Goal: Communication & Community: Answer question/provide support

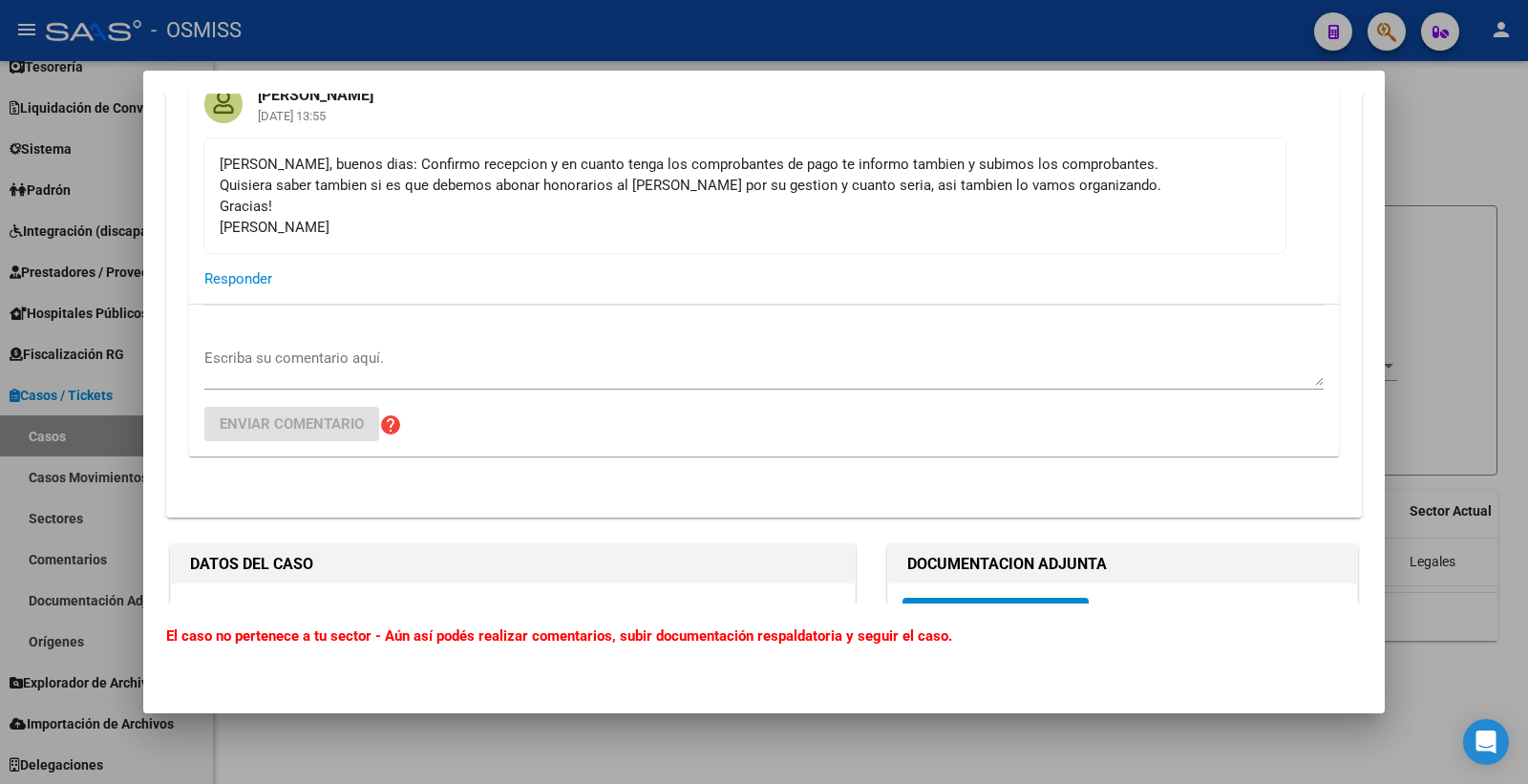
scroll to position [3593, 0]
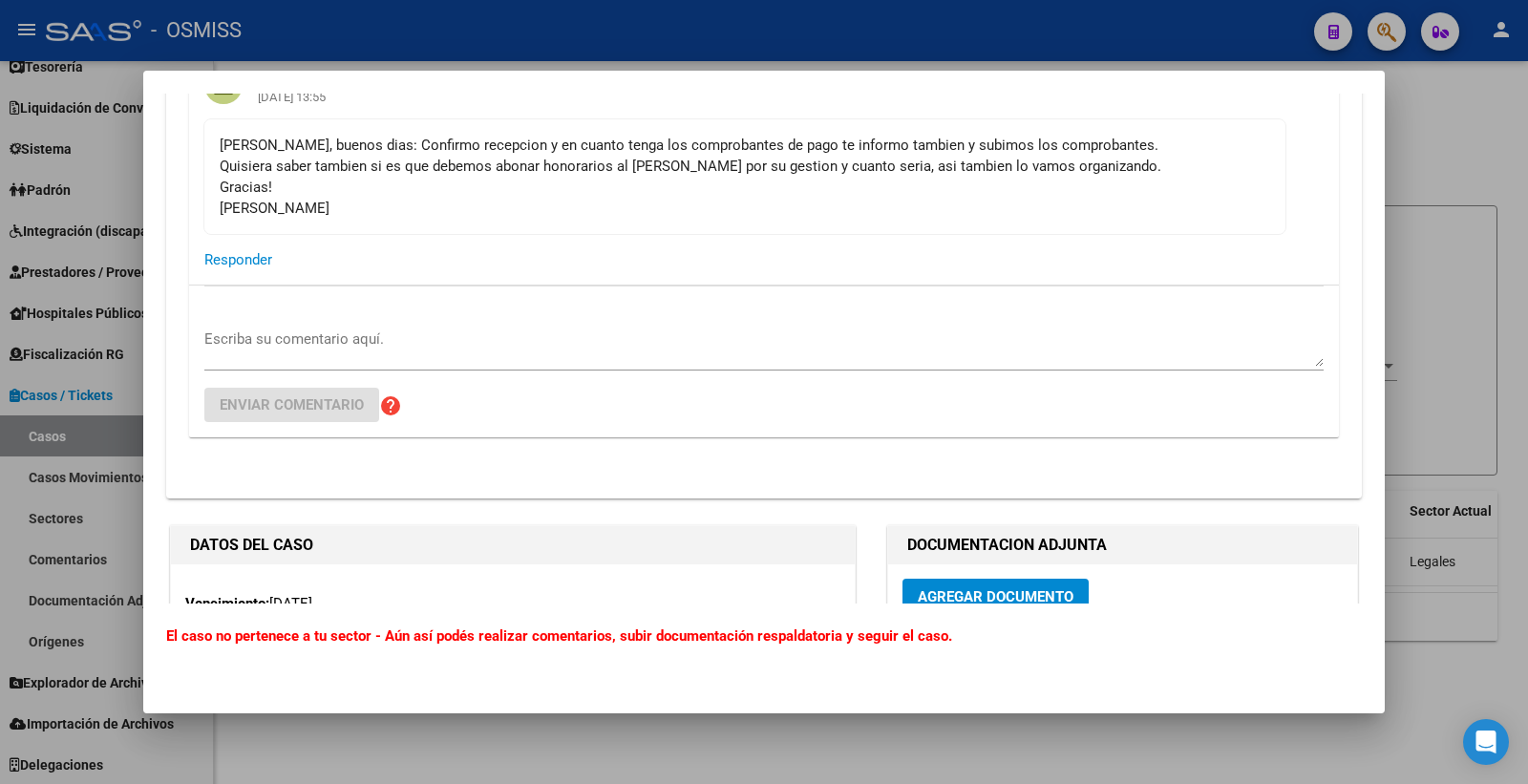
click at [302, 325] on div "Escriba su comentario aquí. Enviar comentario help" at bounding box center [764, 361] width 1119 height 152
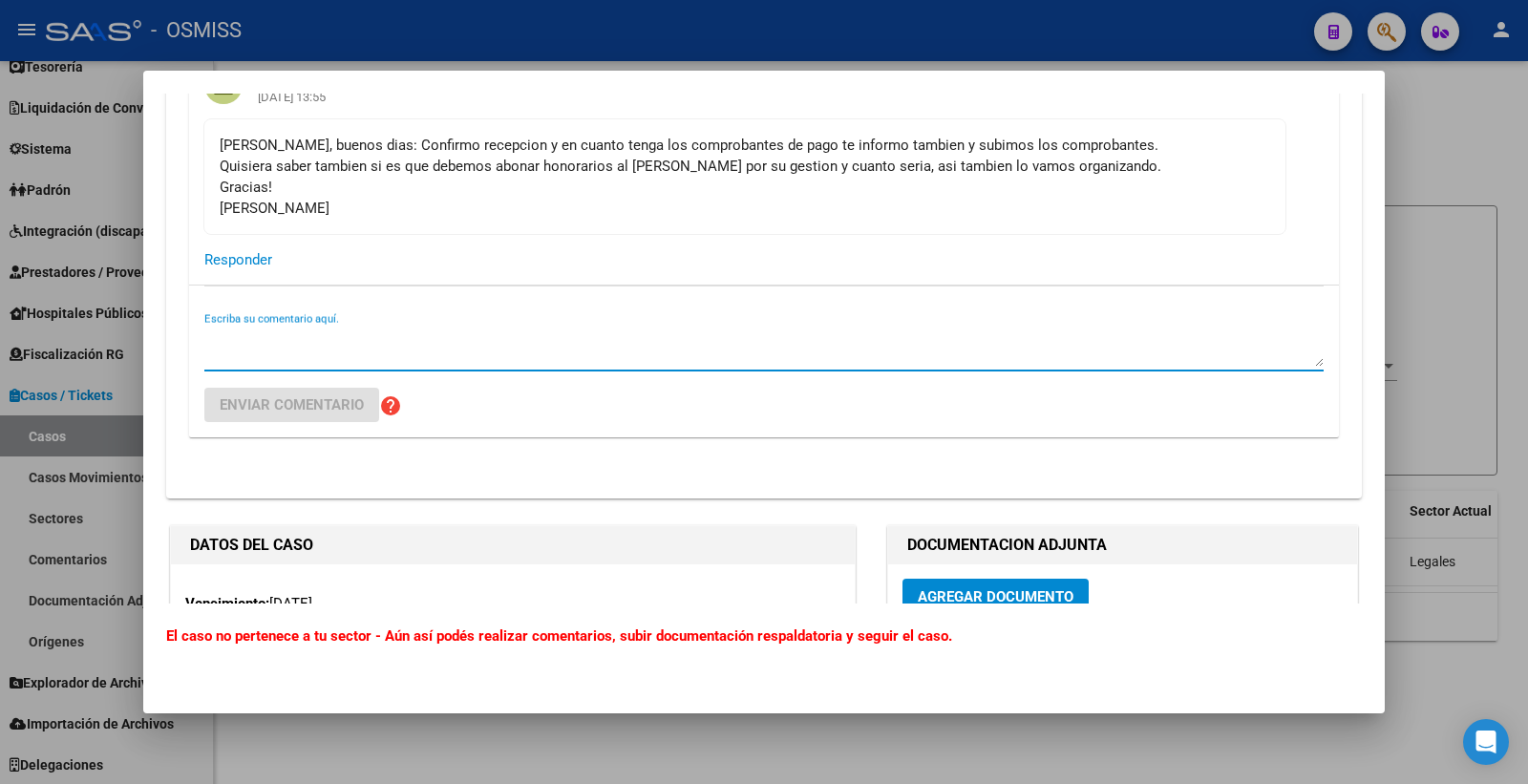
click at [303, 344] on textarea "Escriba su comentario aquí." at bounding box center [764, 347] width 1119 height 38
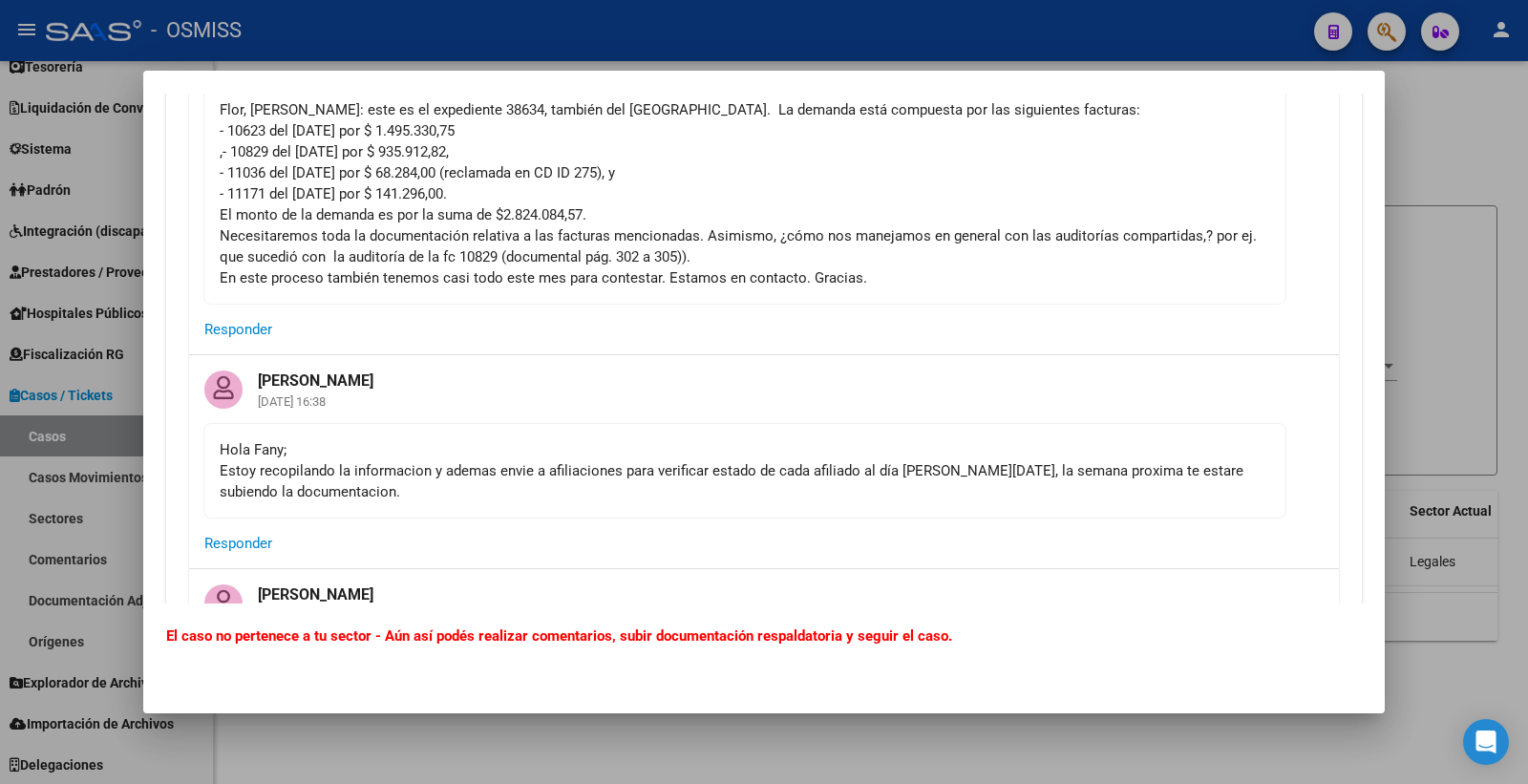
scroll to position [0, 0]
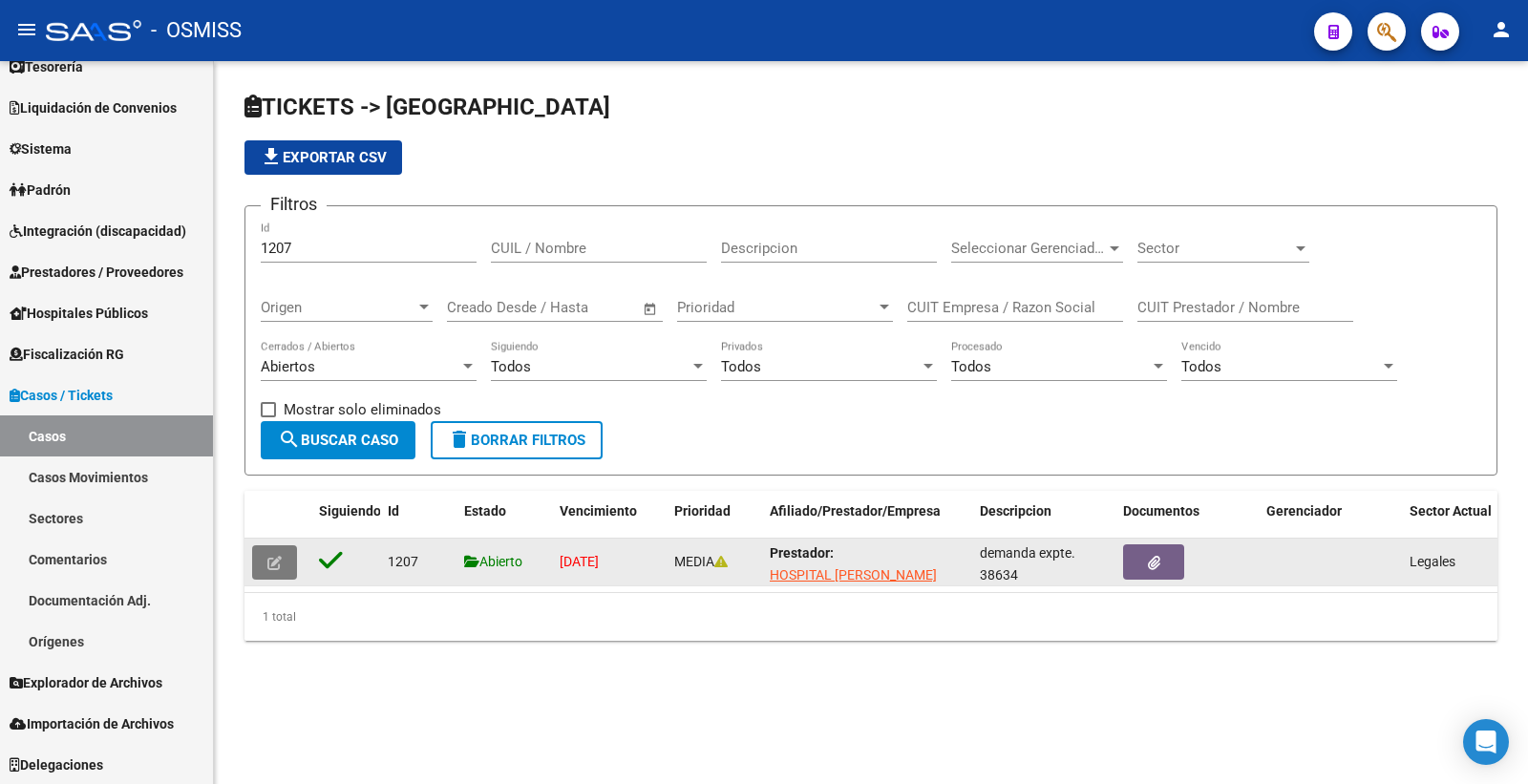
click at [292, 547] on button "button" at bounding box center [274, 562] width 45 height 35
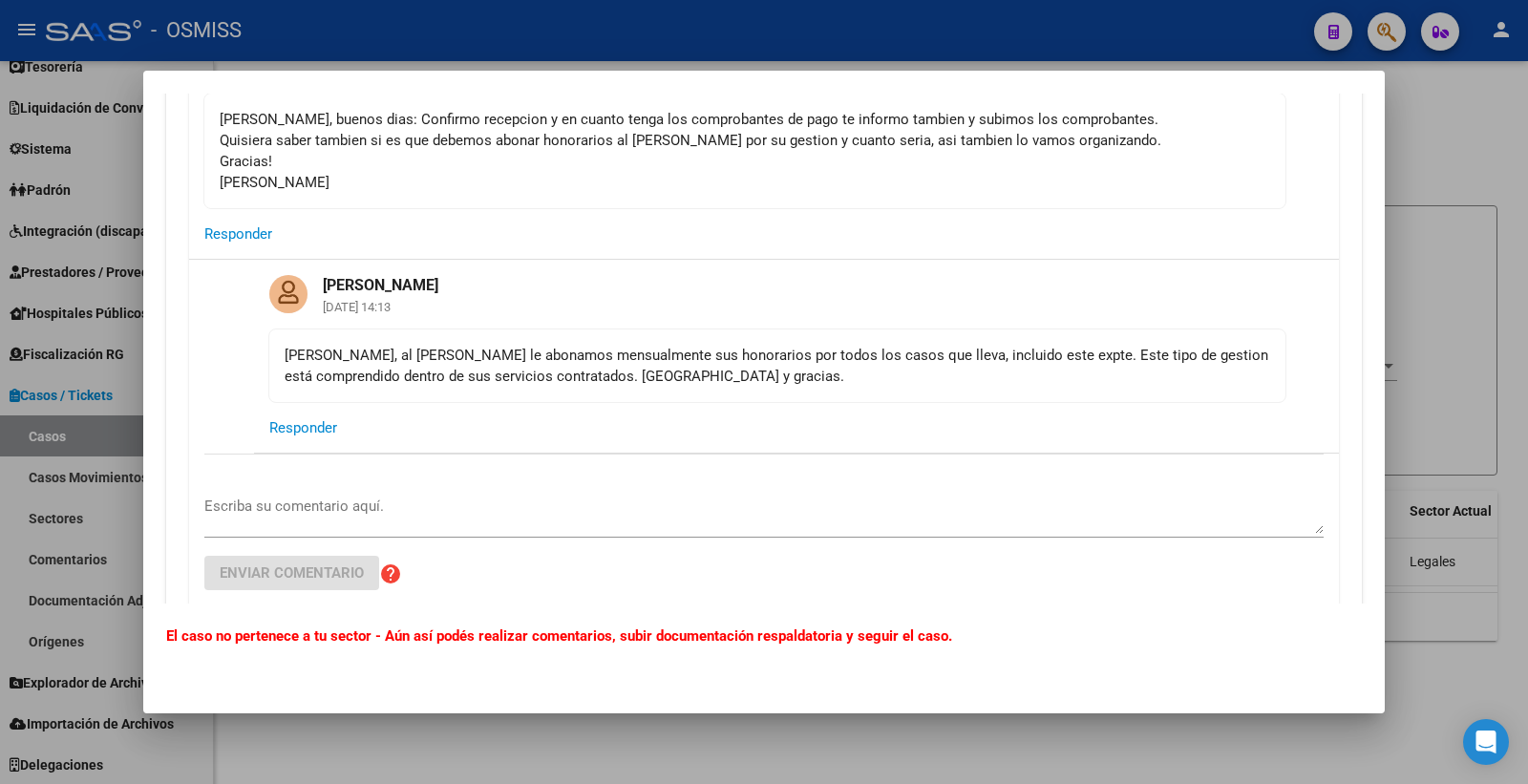
scroll to position [3599, 0]
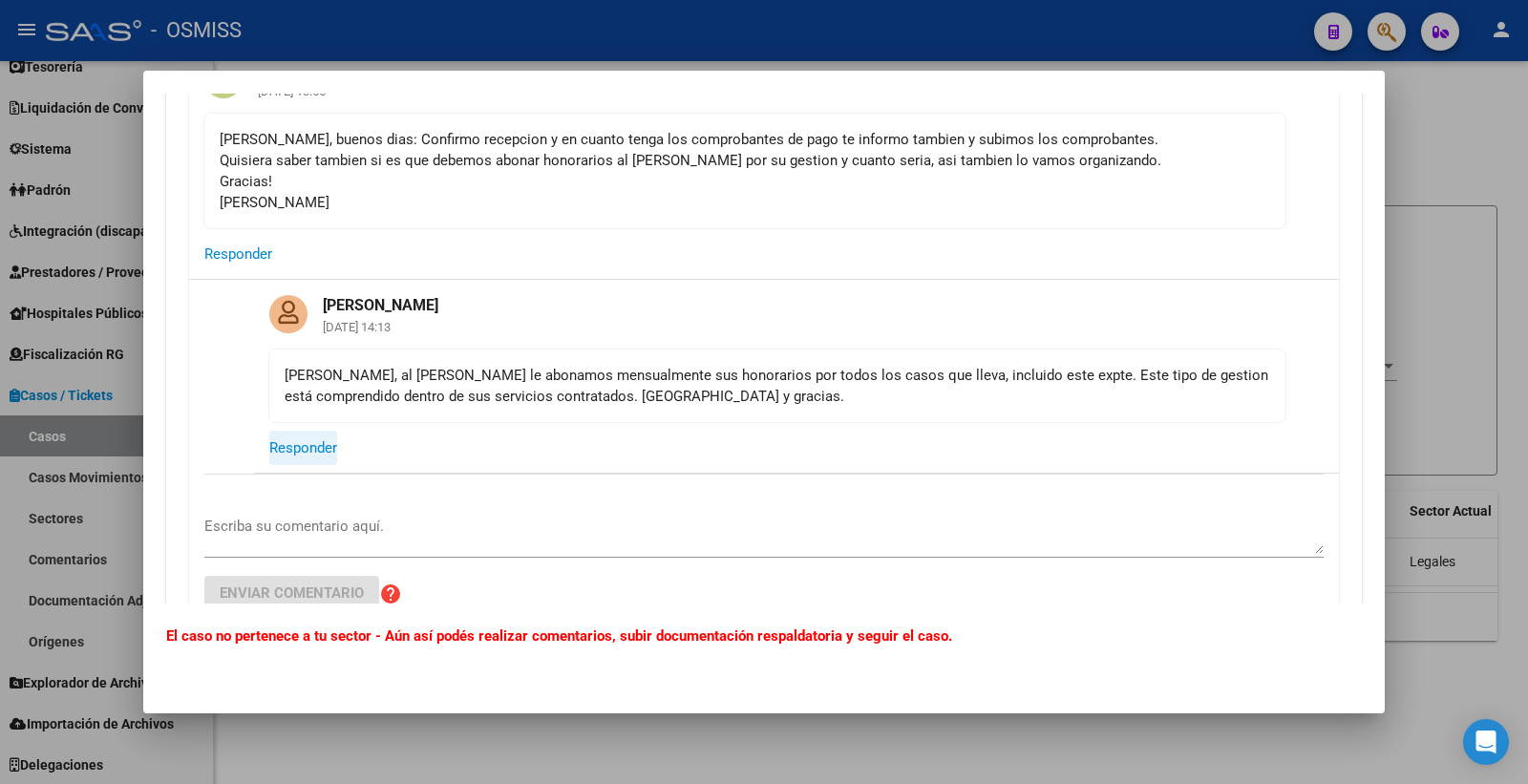
click at [309, 456] on span "Responder" at bounding box center [303, 447] width 68 height 17
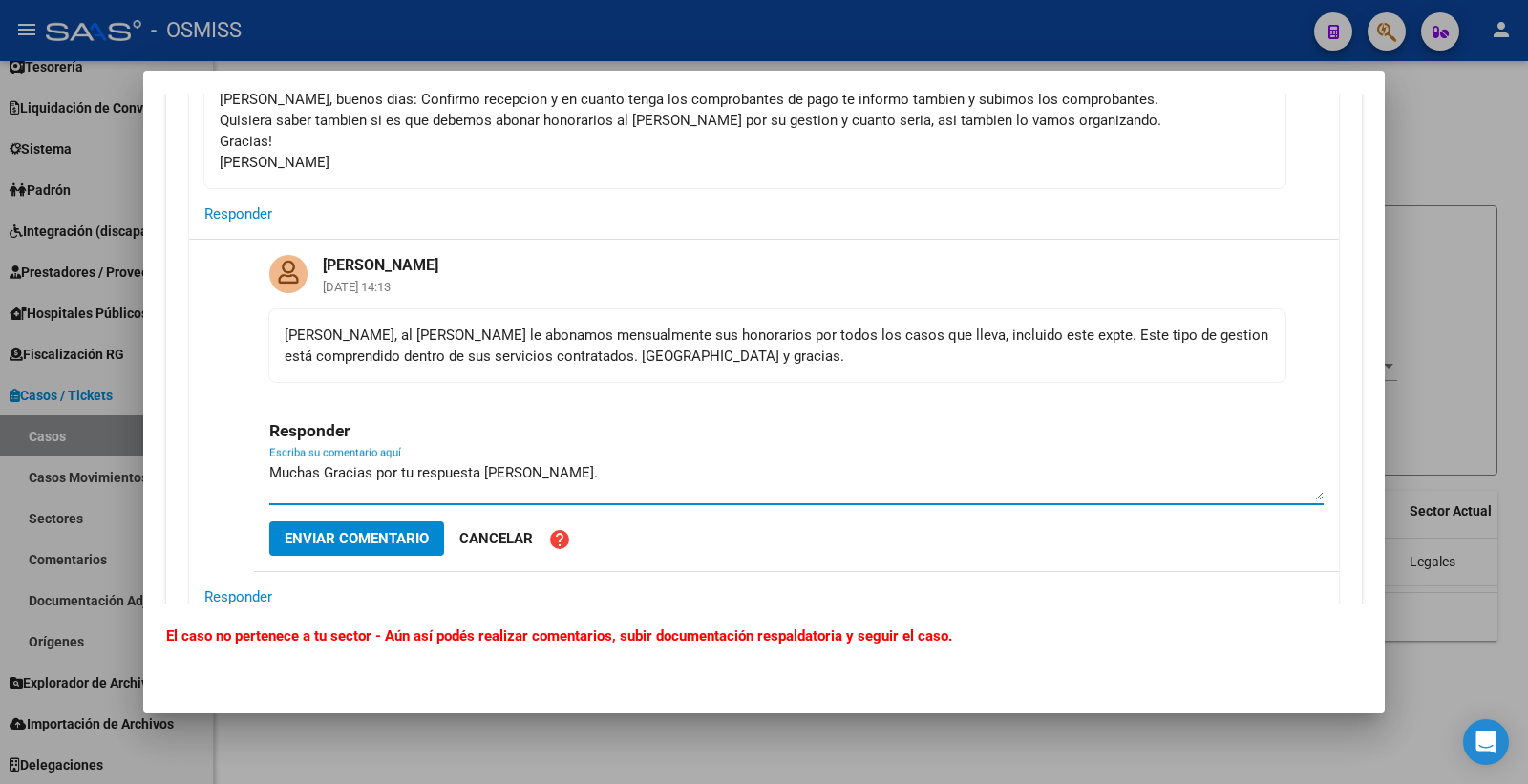
scroll to position [3706, 0]
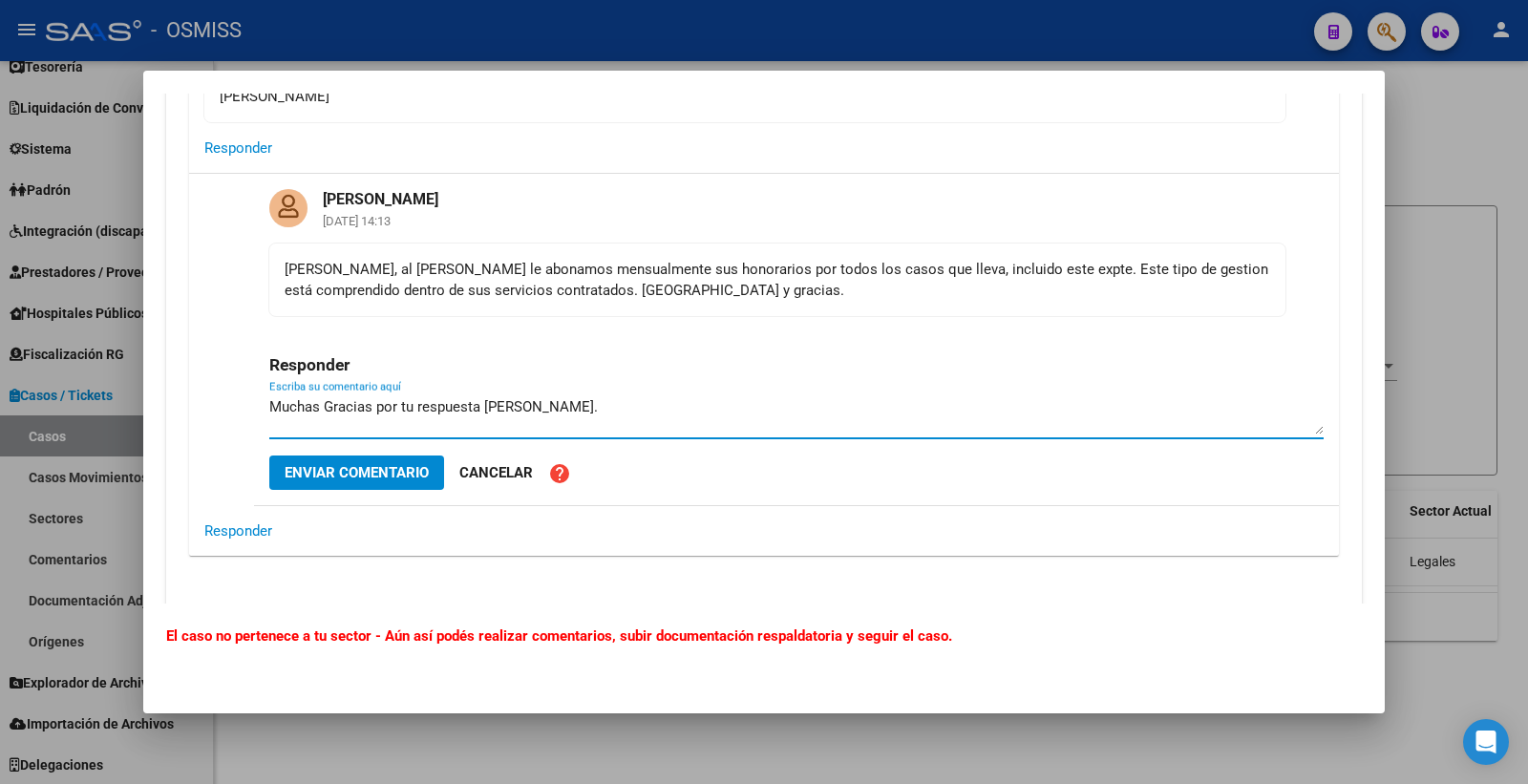
type textarea "Muchas Gracias por tu respuesta [PERSON_NAME]."
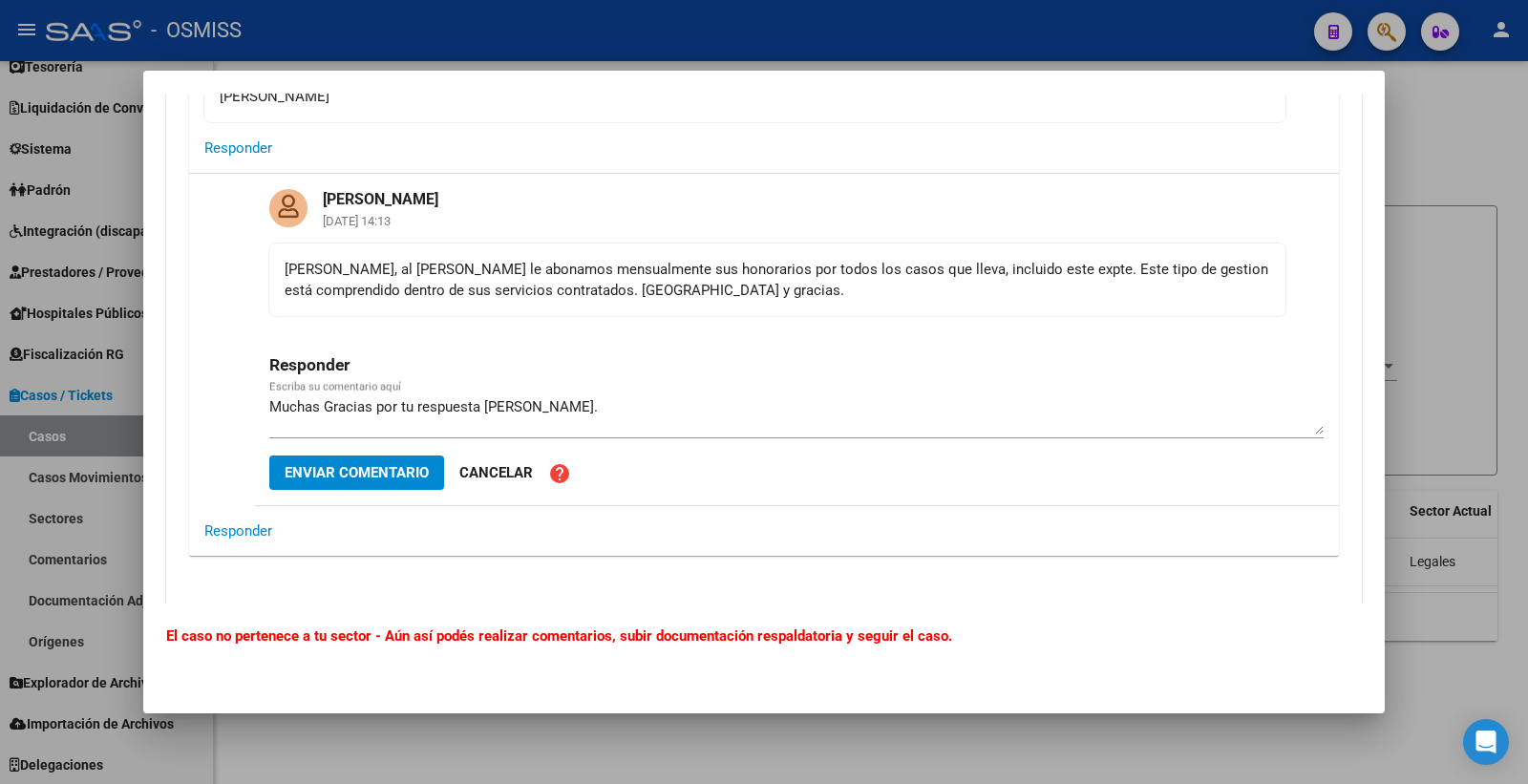
click at [342, 491] on div "Responder Muchas Gracias por tu respuesta [PERSON_NAME]. Escriba su comentario …" at bounding box center [796, 411] width 1054 height 189
click at [345, 484] on button "Enviar comentario" at bounding box center [356, 472] width 175 height 35
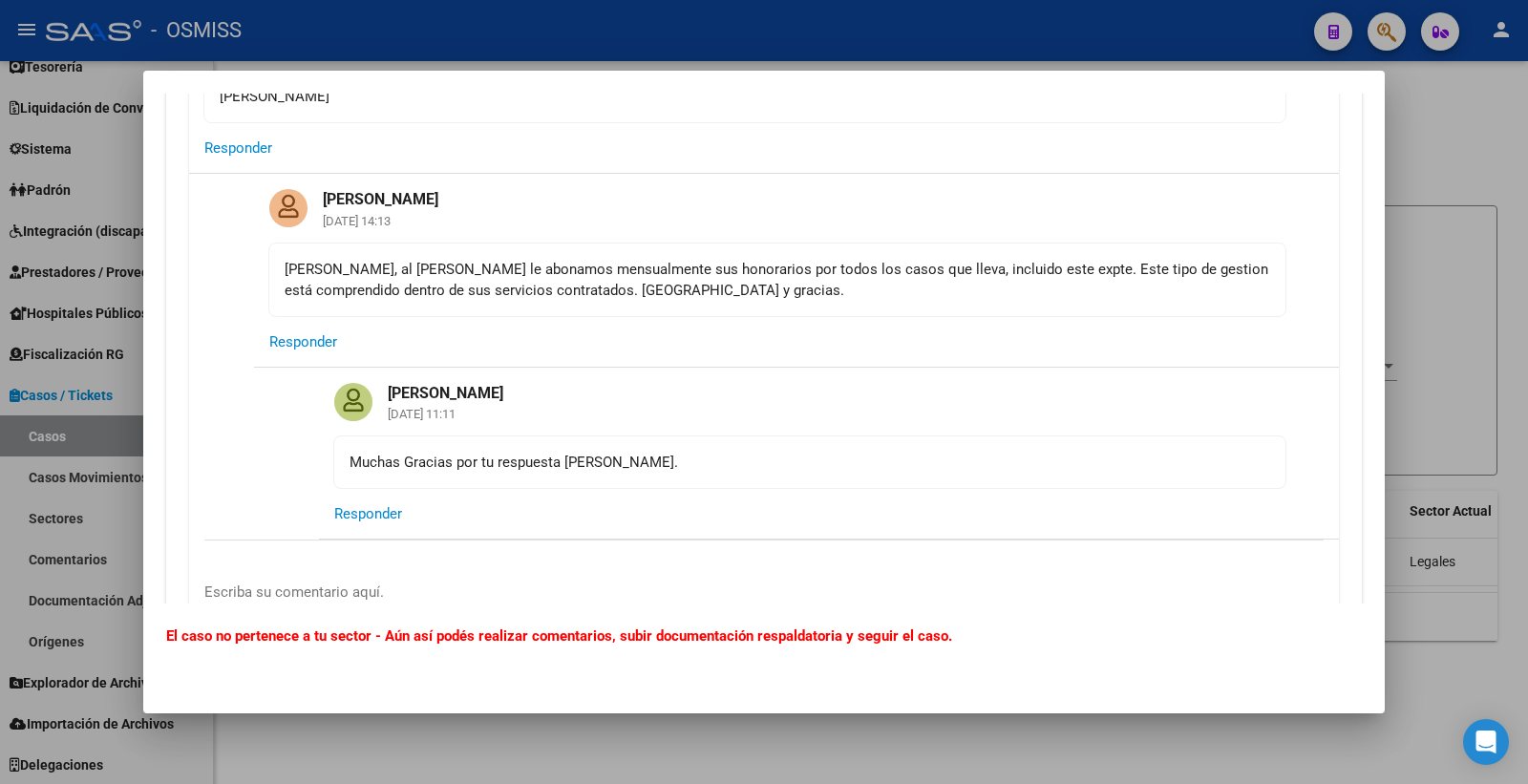
scroll to position [3917, 0]
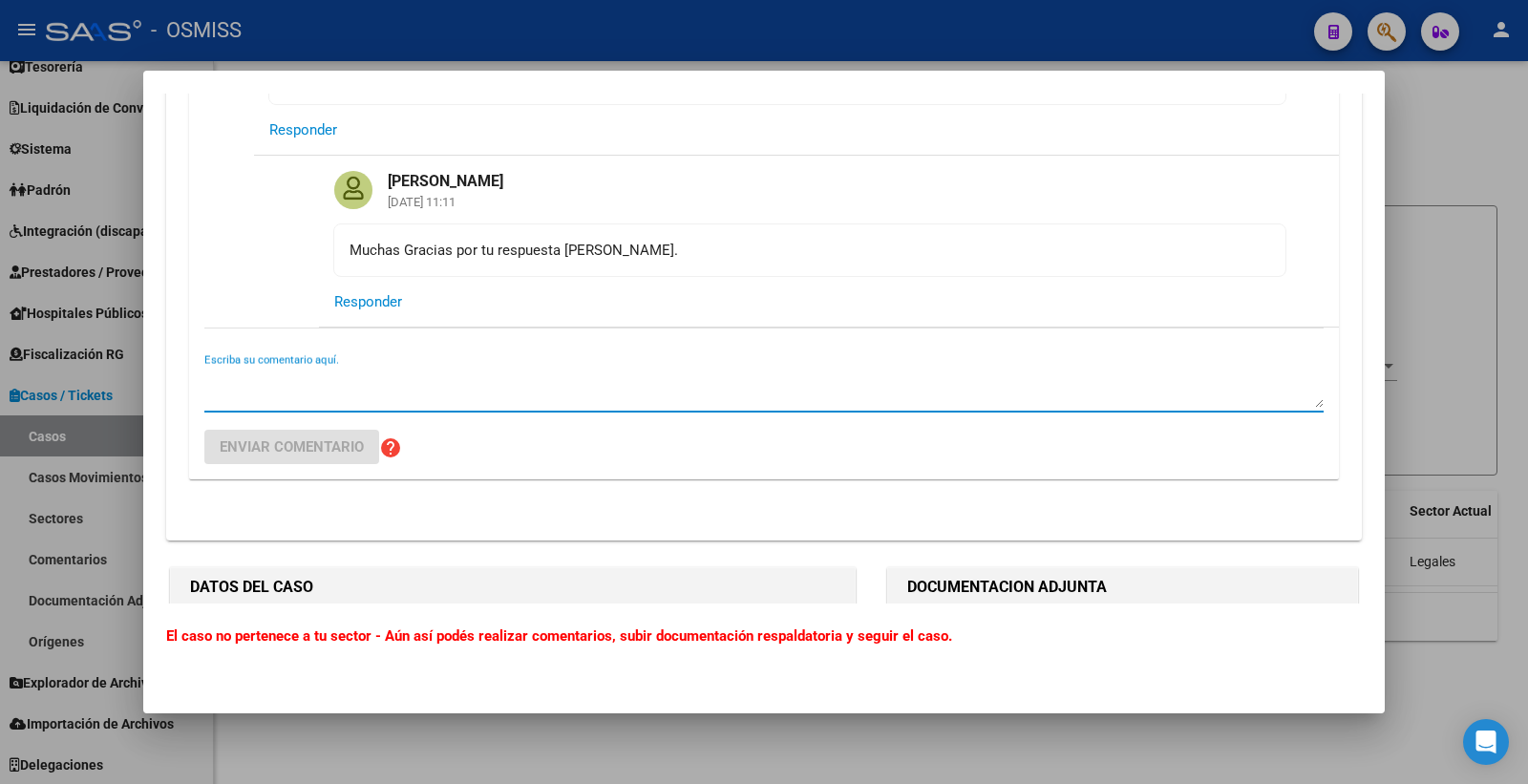
click at [344, 395] on textarea "Escriba su comentario aquí." at bounding box center [764, 388] width 1119 height 38
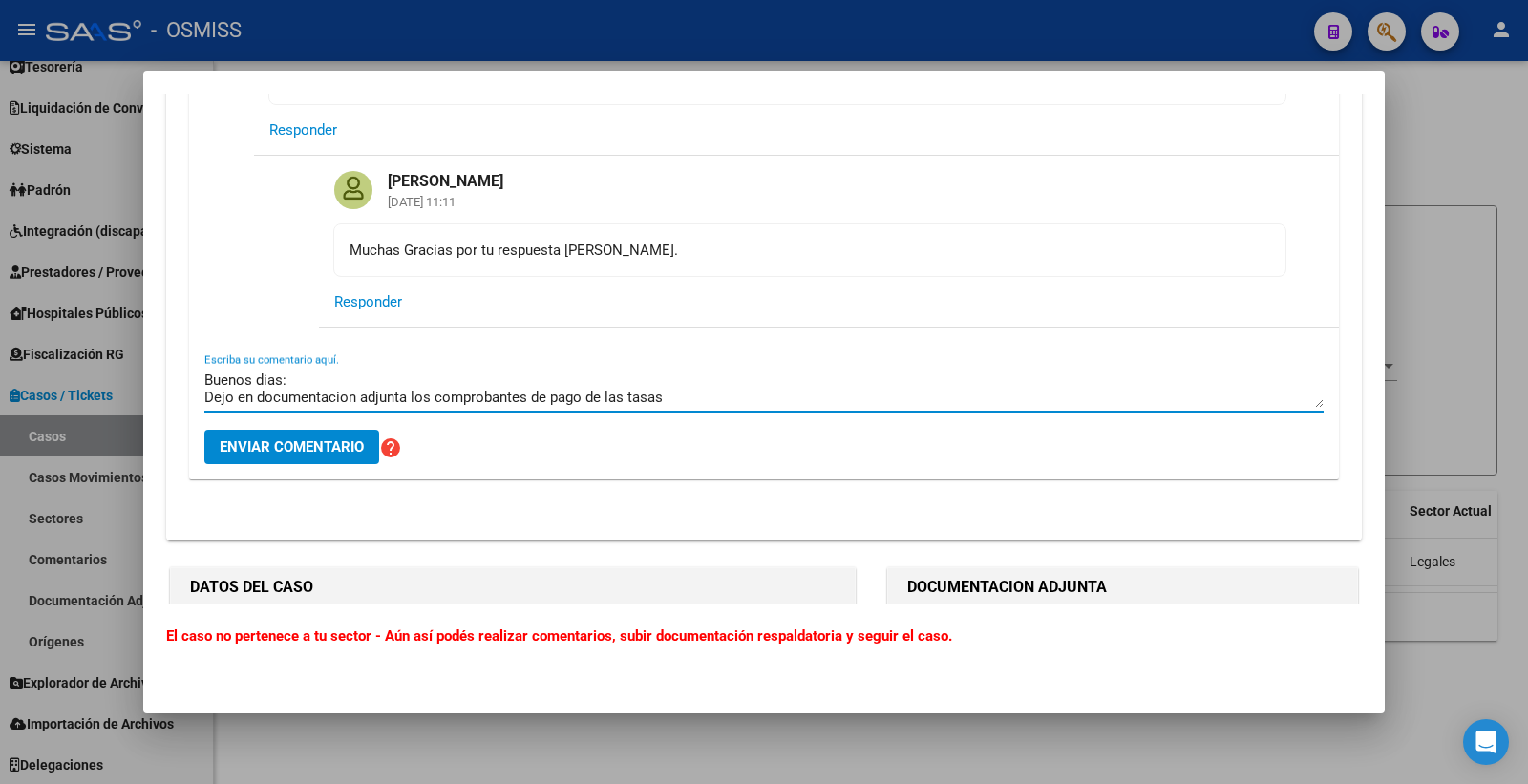
drag, startPoint x: 680, startPoint y: 399, endPoint x: 544, endPoint y: 404, distance: 136.1
click at [544, 404] on textarea "Buenos dias: Dejo en documentacion adjunta los comprobantes de pago de las tasas" at bounding box center [764, 388] width 1119 height 38
type textarea "Buenos dias: Dejo en documentacion adjunta los comprobantes de los pagos solici…"
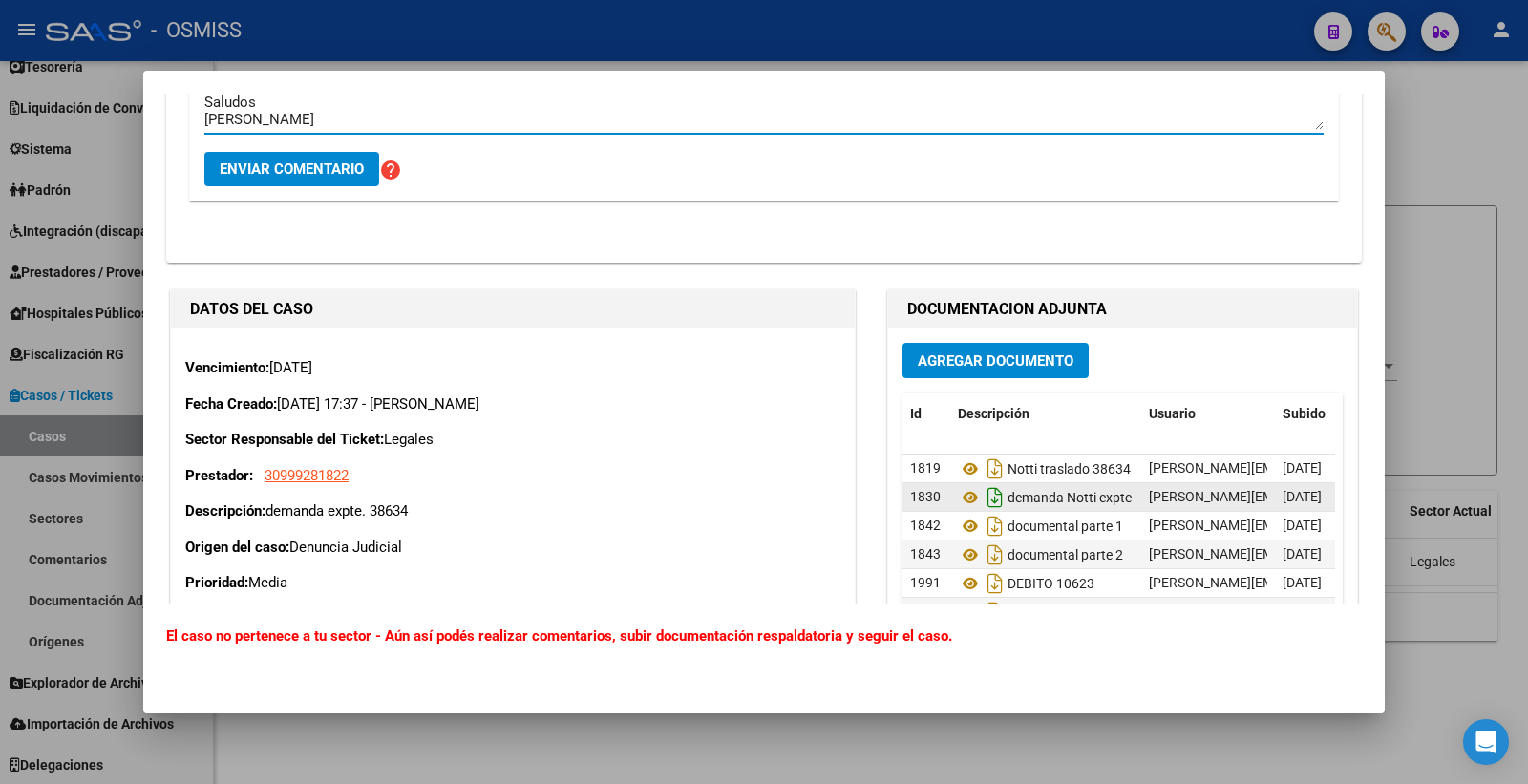
scroll to position [4235, 0]
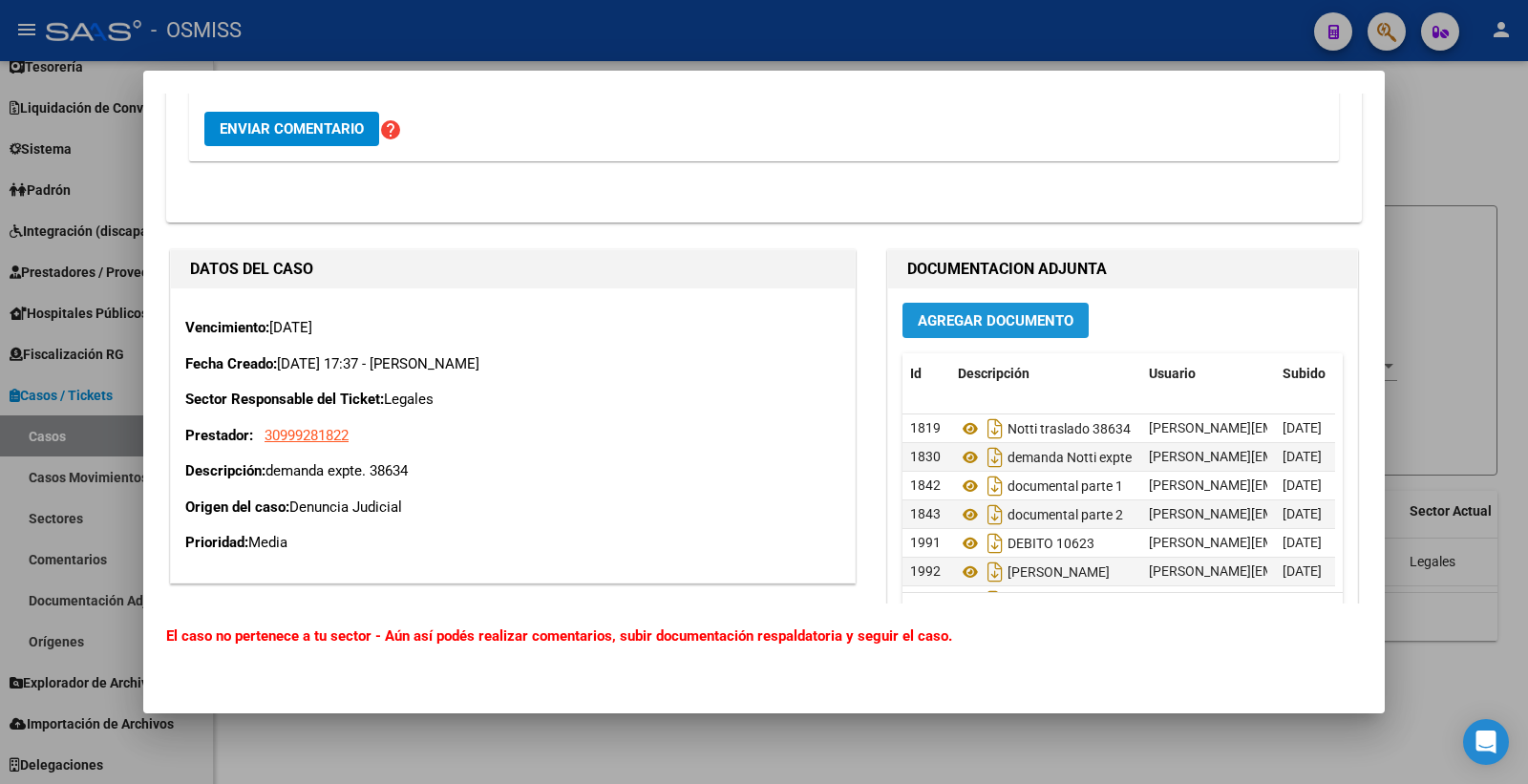
click at [977, 337] on button "Agregar Documento" at bounding box center [996, 321] width 187 height 36
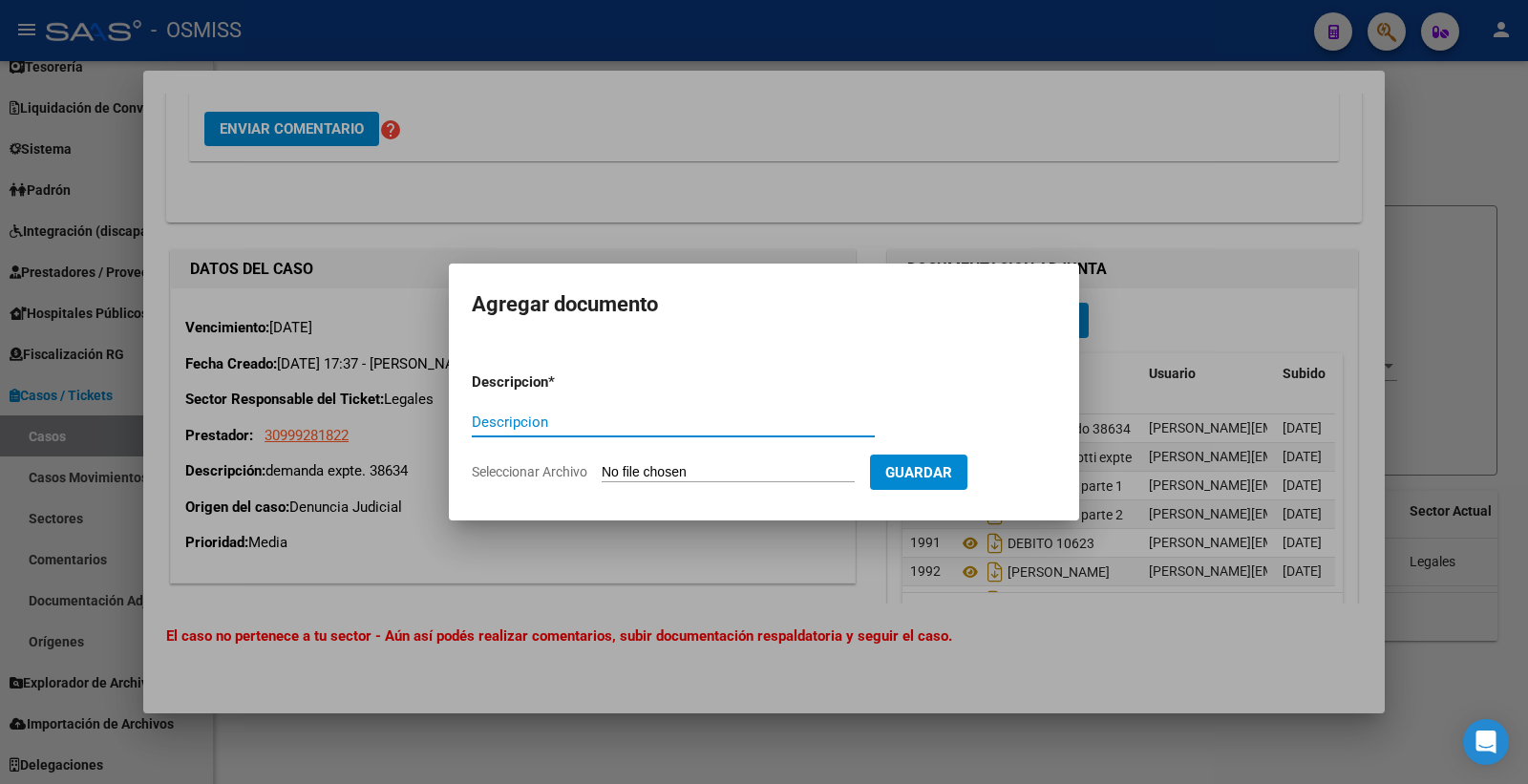
click at [769, 422] on input "Descripcion" at bounding box center [673, 421] width 403 height 17
paste input "[PERSON_NAME] tasa de justicia"
type input "[PERSON_NAME] tasa de justicia"
click at [934, 472] on span "Guardar" at bounding box center [918, 471] width 67 height 17
click at [731, 478] on input "Seleccionar Archivo" at bounding box center [728, 472] width 253 height 18
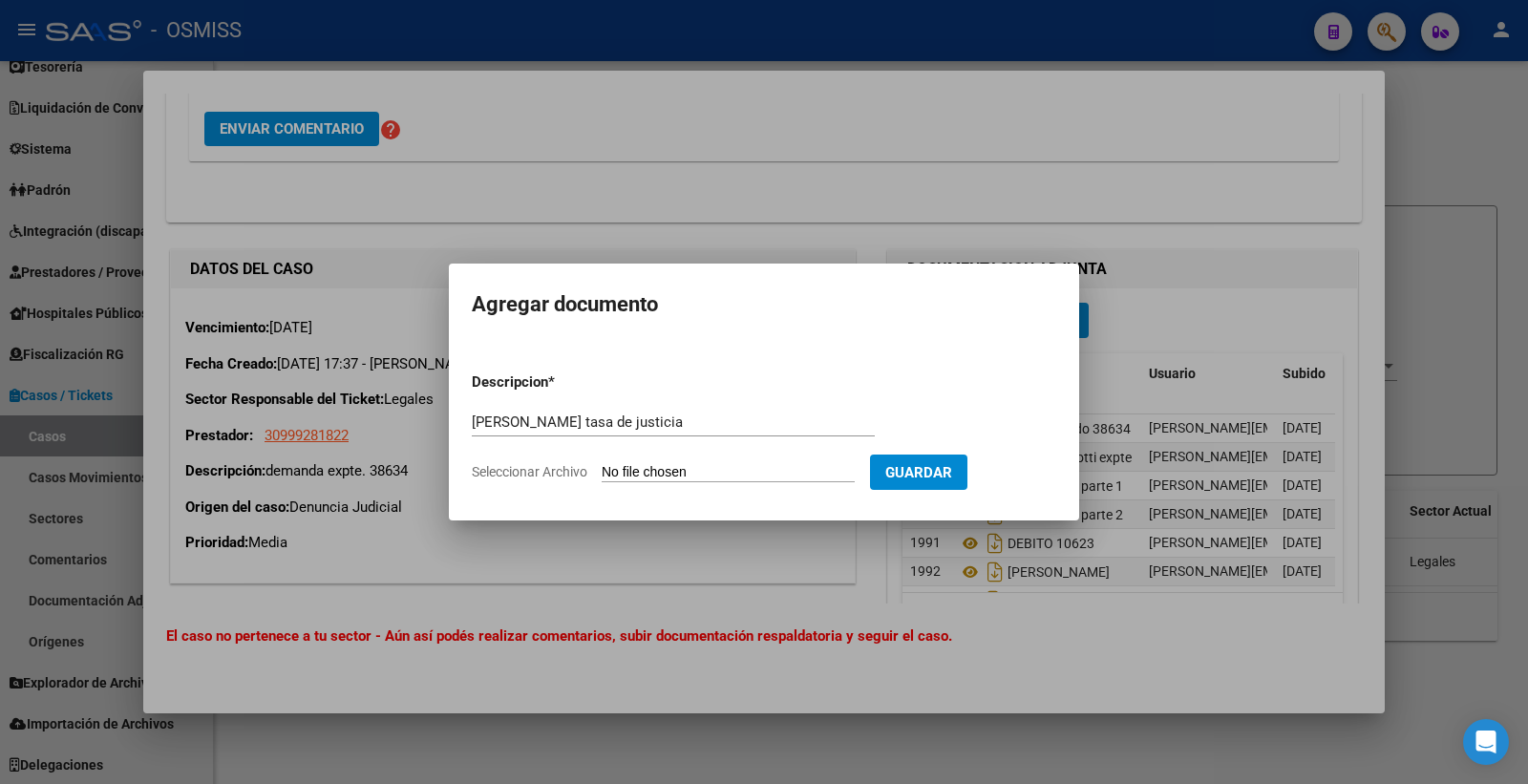
type input "C:\fakepath\[PERSON_NAME] tasa de justicia.pdf"
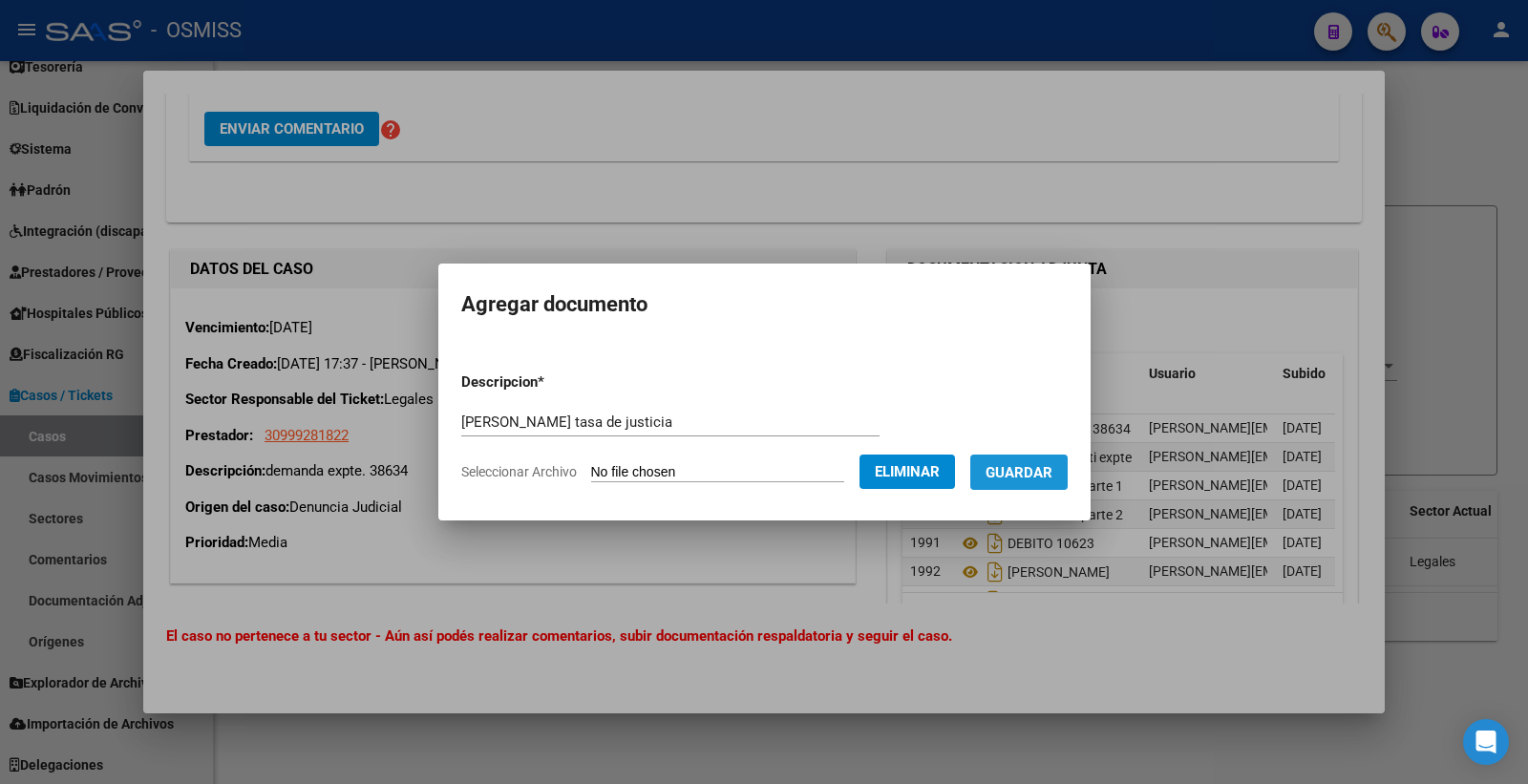
click at [1052, 477] on span "Guardar" at bounding box center [1019, 471] width 67 height 17
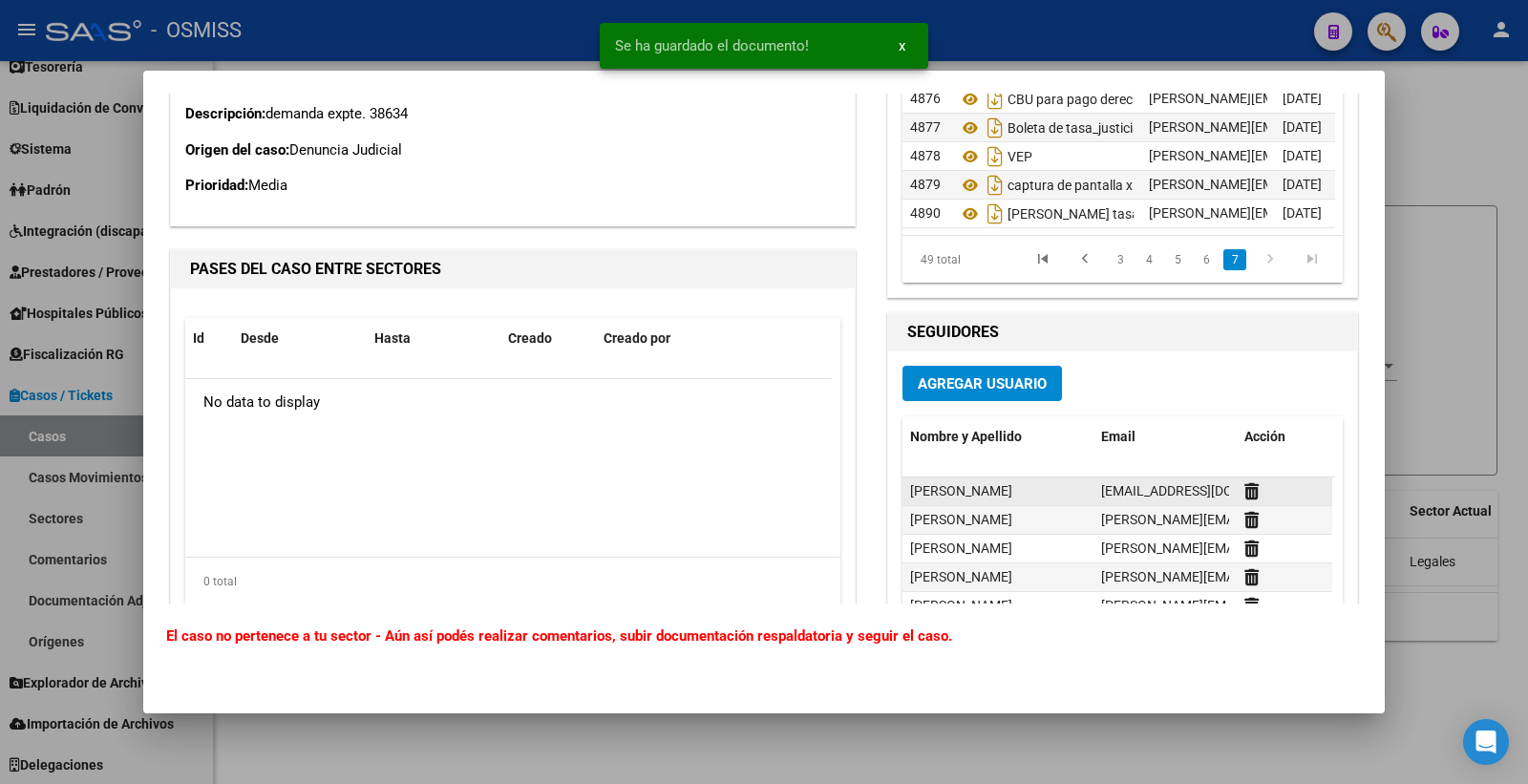
scroll to position [4659, 0]
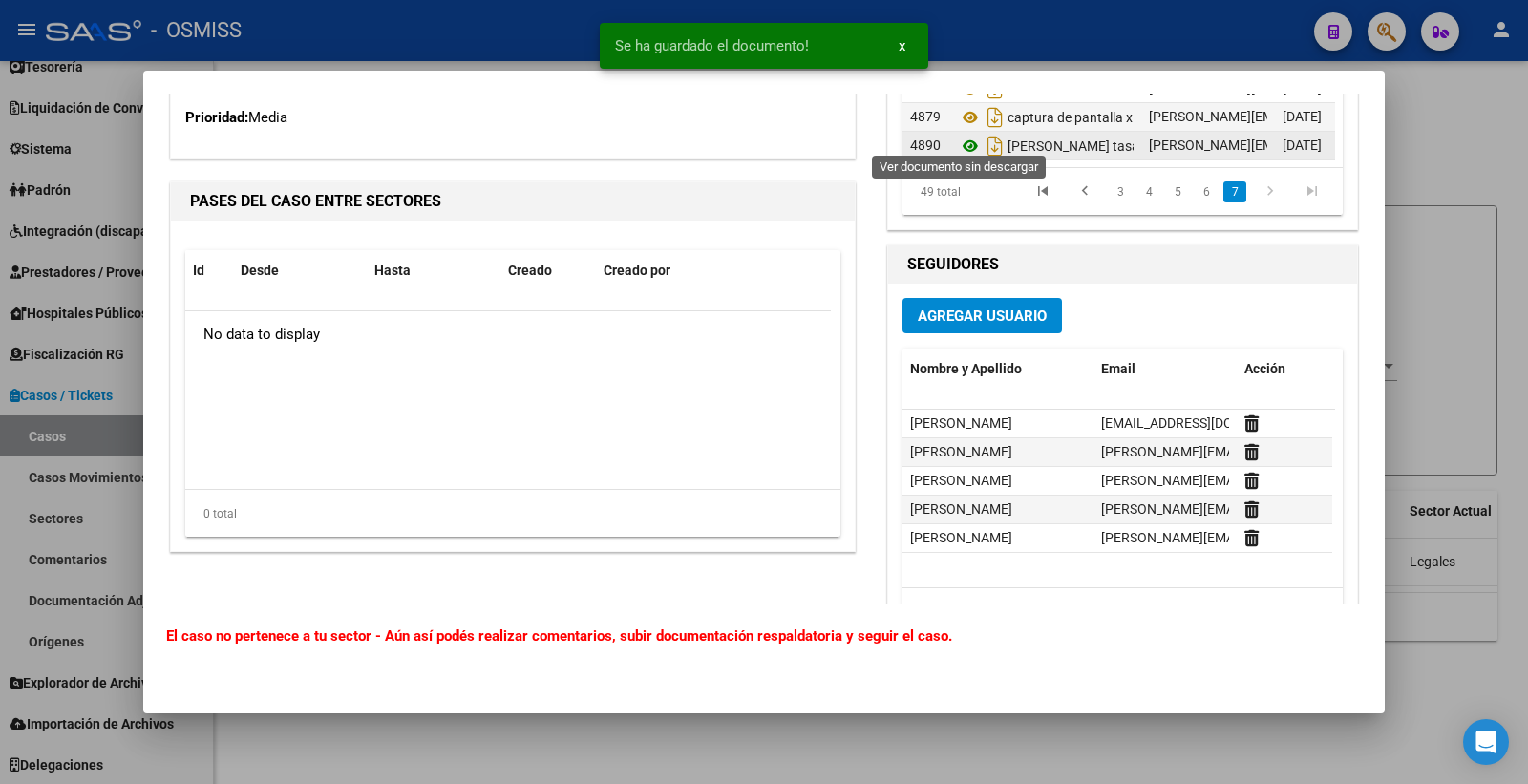
click at [960, 135] on icon at bounding box center [970, 146] width 25 height 23
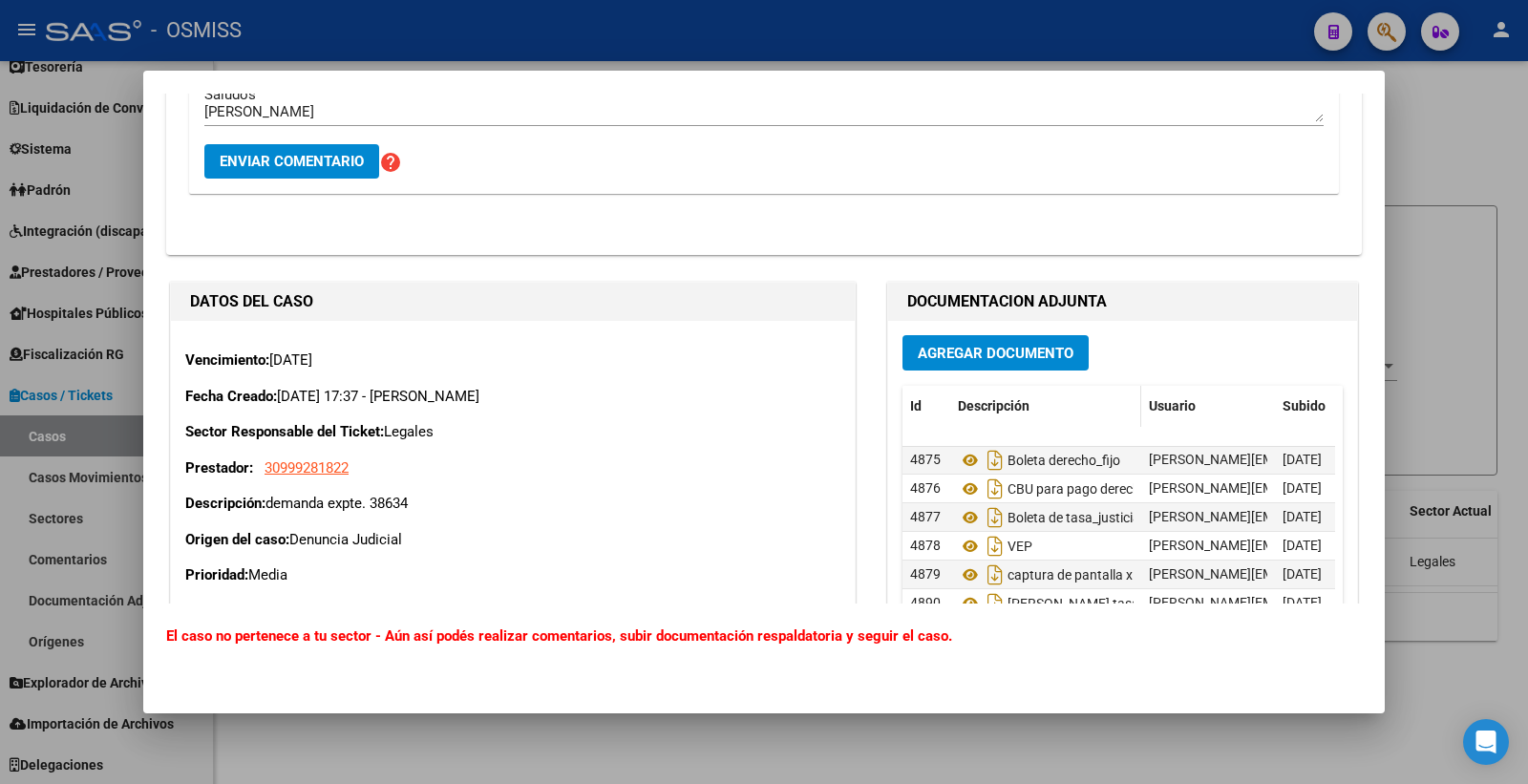
scroll to position [4195, 0]
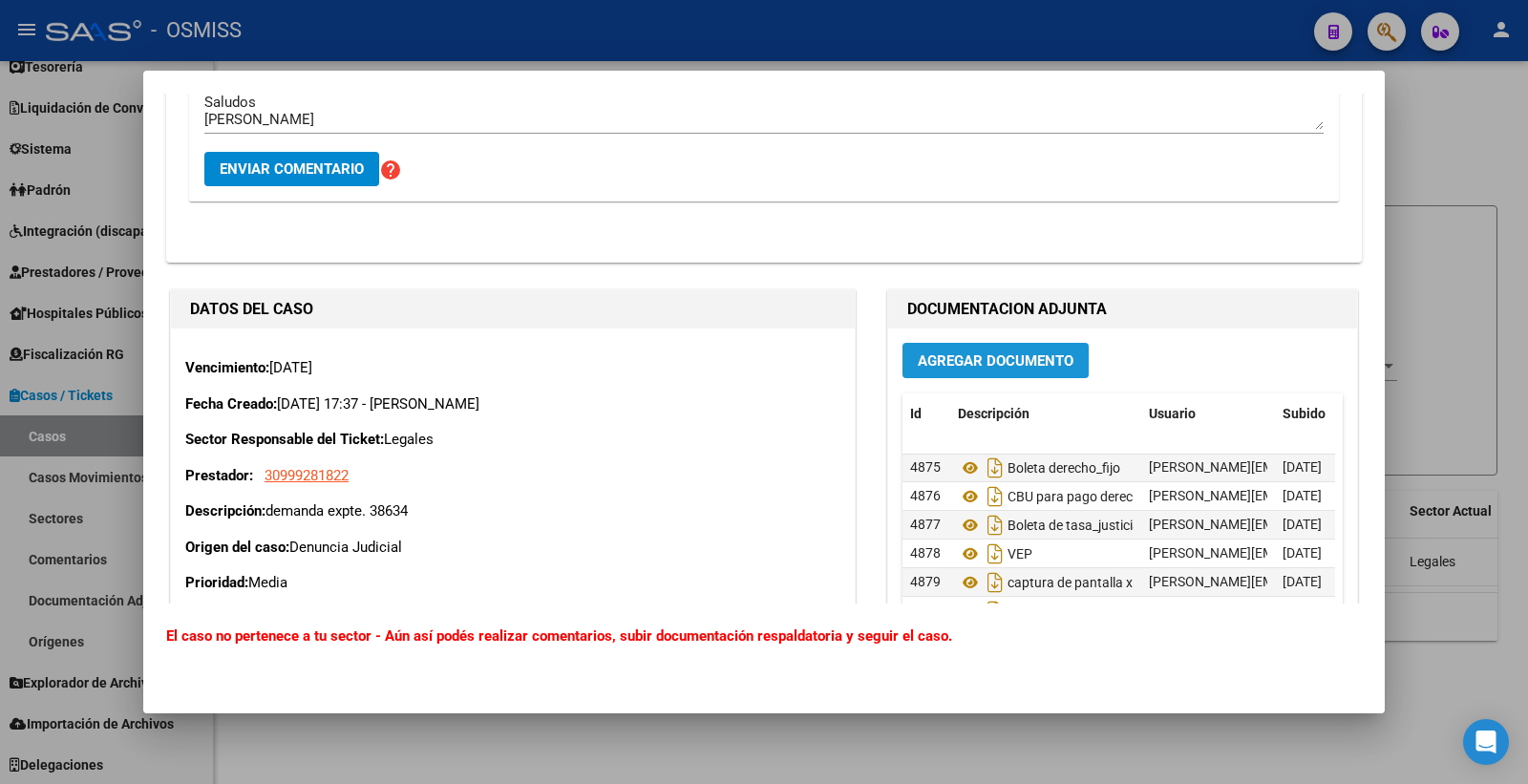
click at [969, 369] on span "Agregar Documento" at bounding box center [995, 360] width 156 height 17
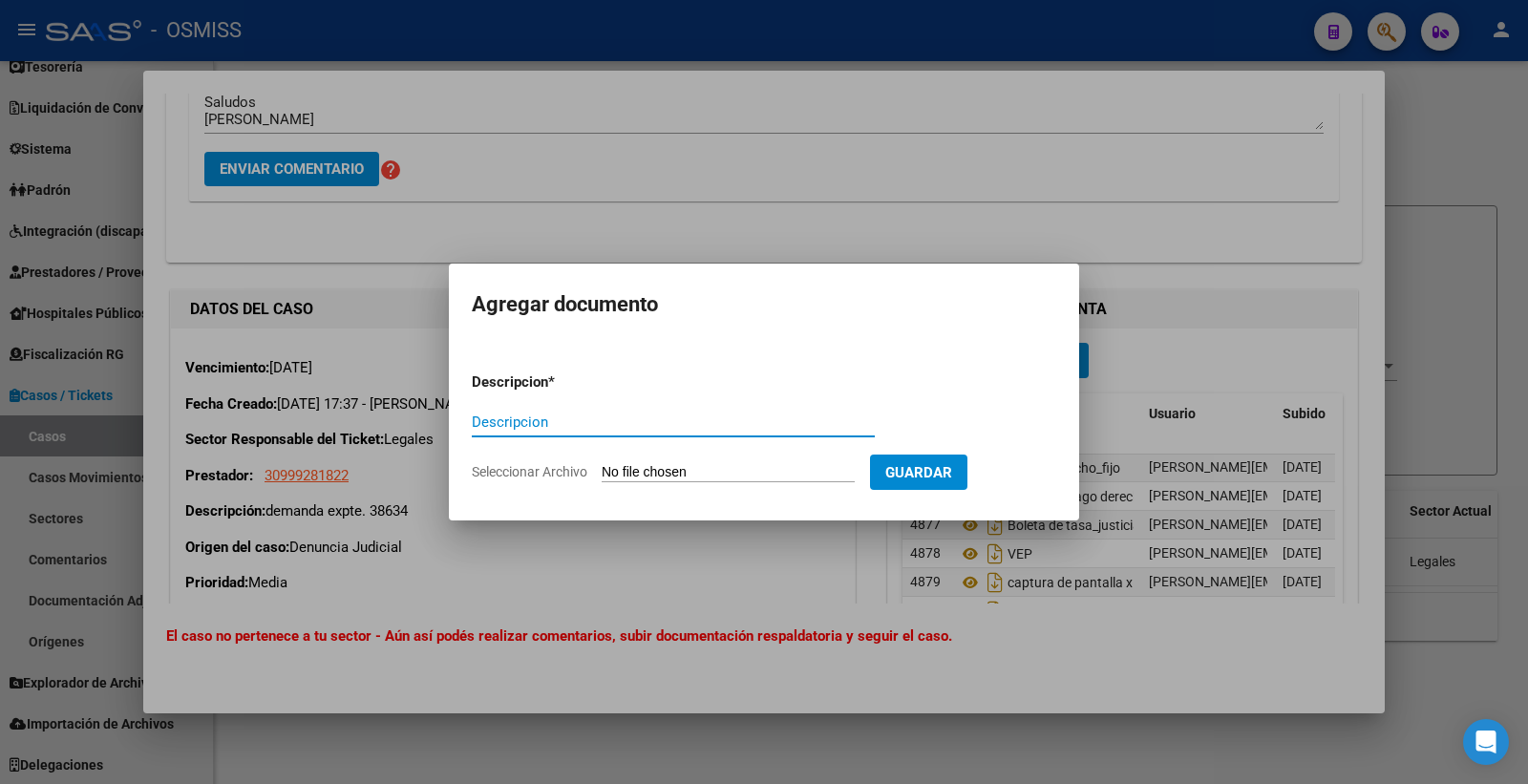
click at [804, 467] on input "Seleccionar Archivo" at bounding box center [728, 472] width 253 height 18
type input "C:\fakepath\Pago Colegio de abogados [PERSON_NAME].pdf"
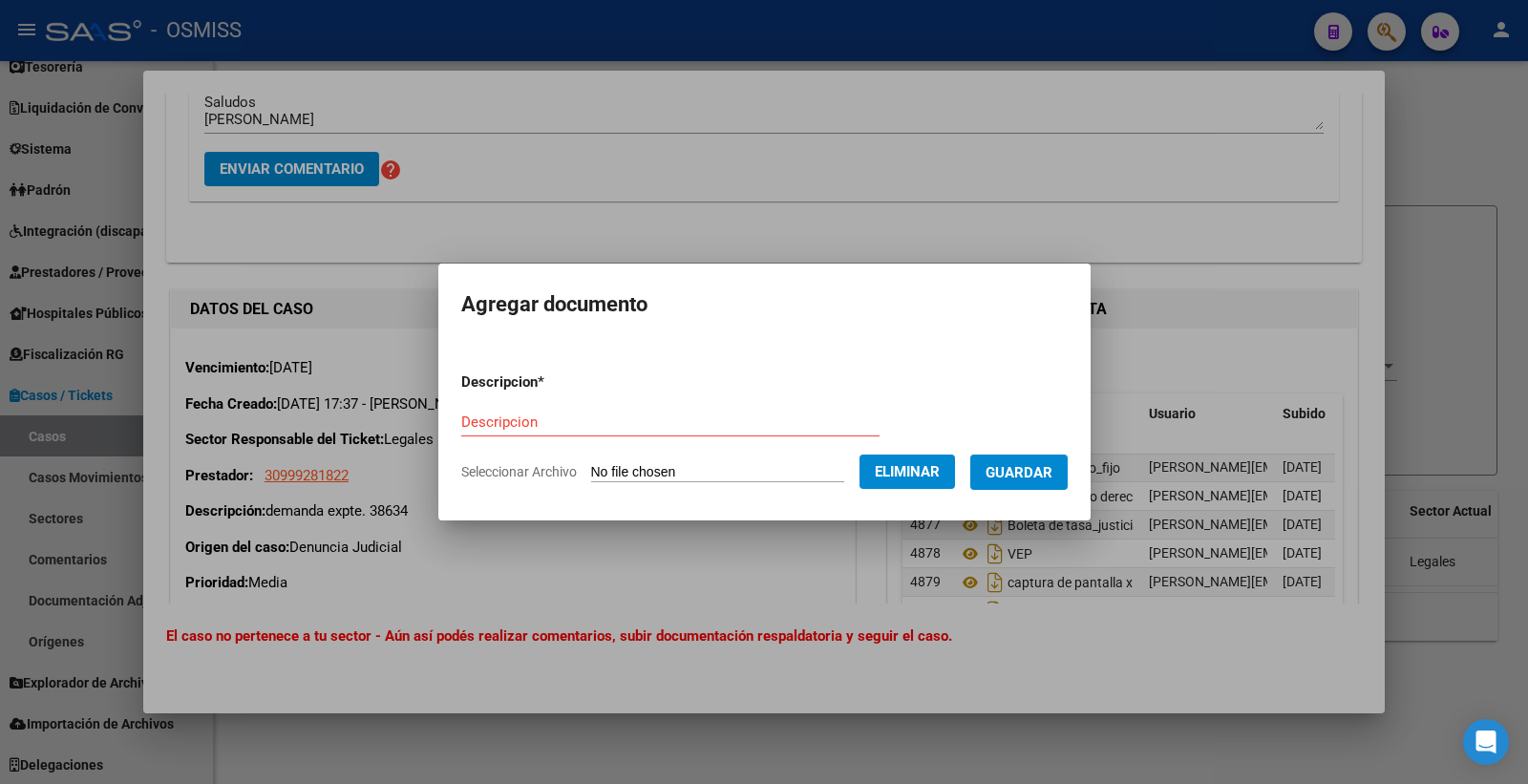
click at [519, 413] on input "Descripcion" at bounding box center [670, 421] width 418 height 17
type input "p"
type input "Pago Colegio abogados [PERSON_NAME]"
click at [1036, 465] on span "Guardar" at bounding box center [1019, 471] width 67 height 17
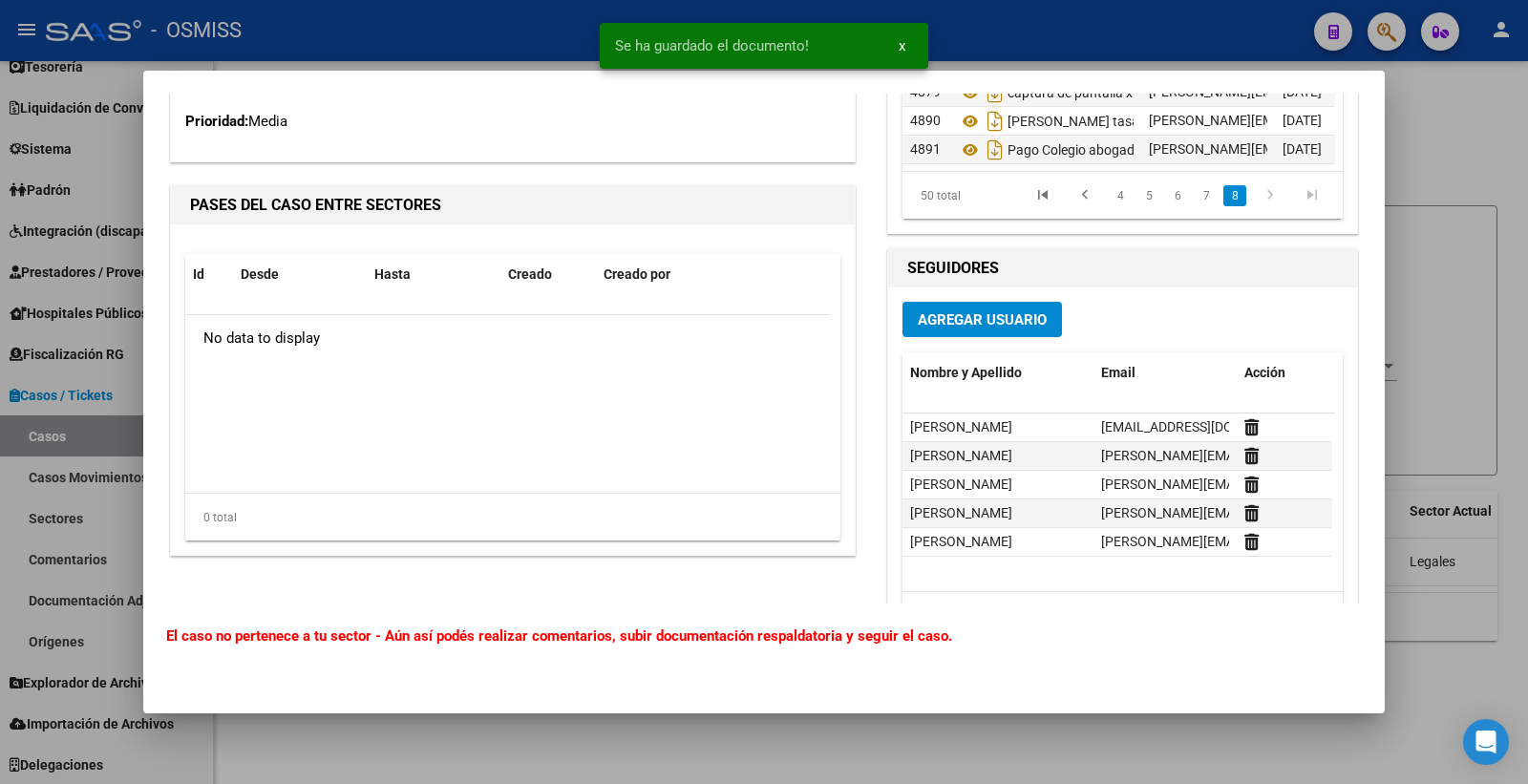
scroll to position [4620, 0]
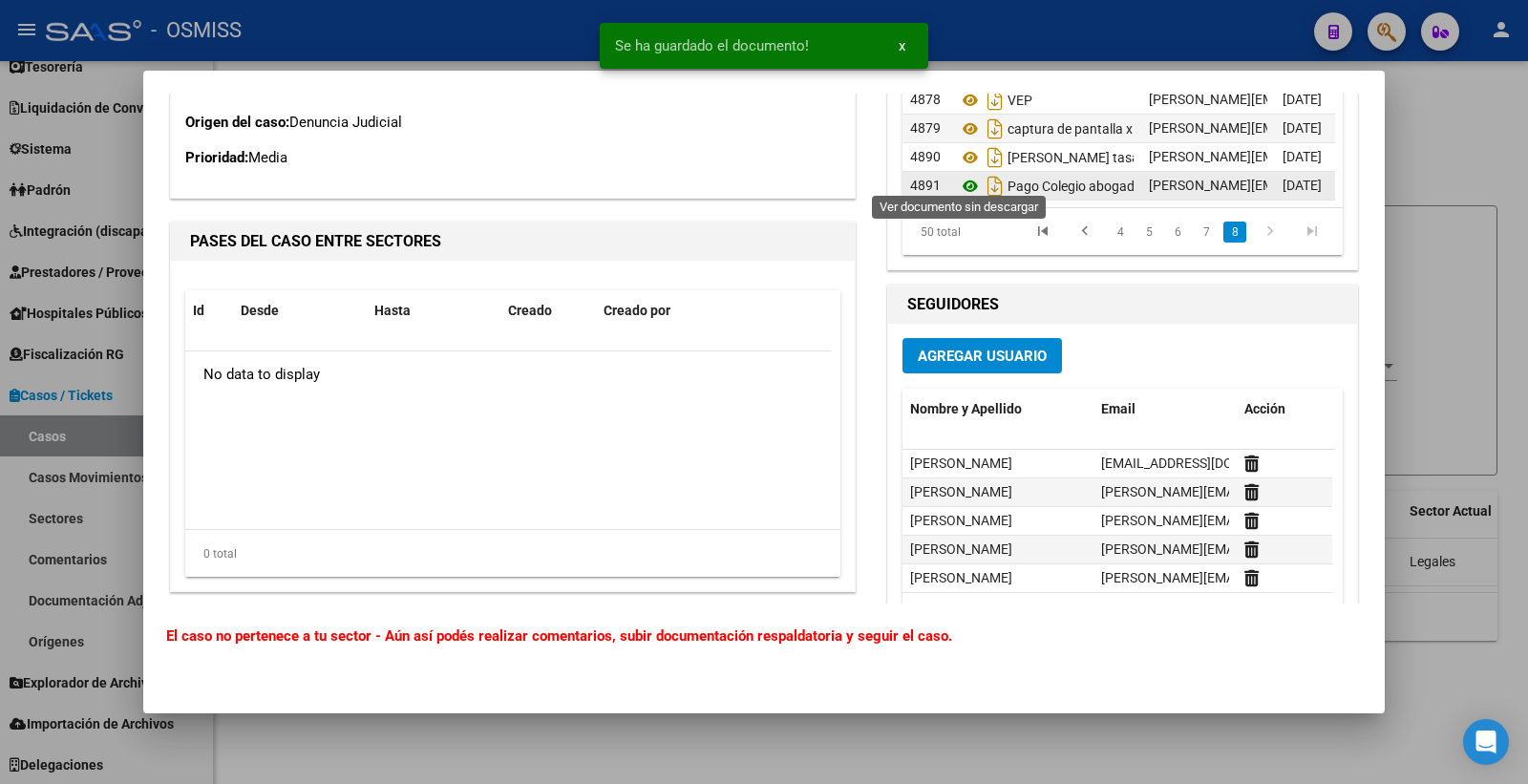
click at [960, 175] on icon at bounding box center [970, 186] width 25 height 23
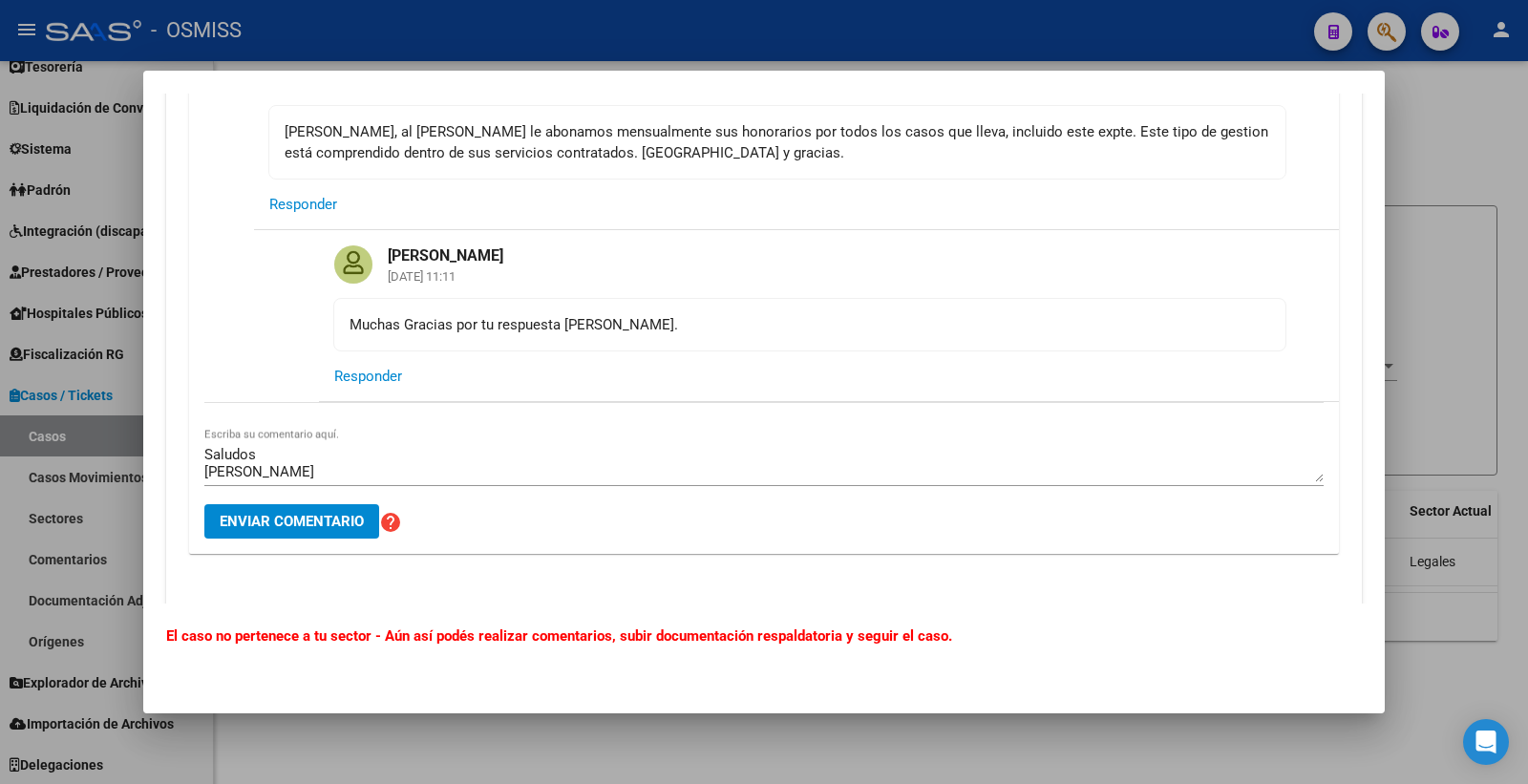
scroll to position [3877, 0]
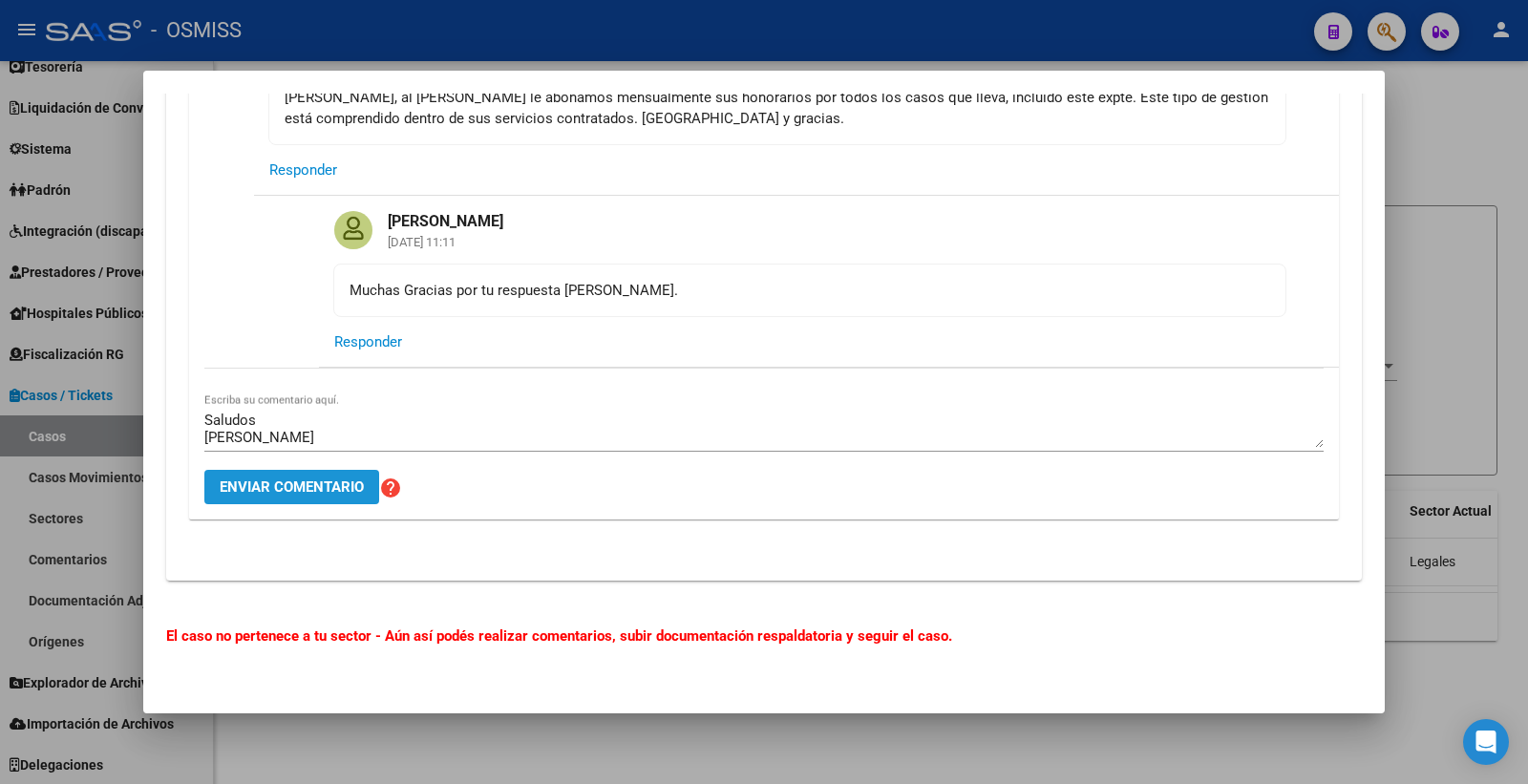
click at [312, 500] on button "Enviar comentario" at bounding box center [292, 486] width 175 height 35
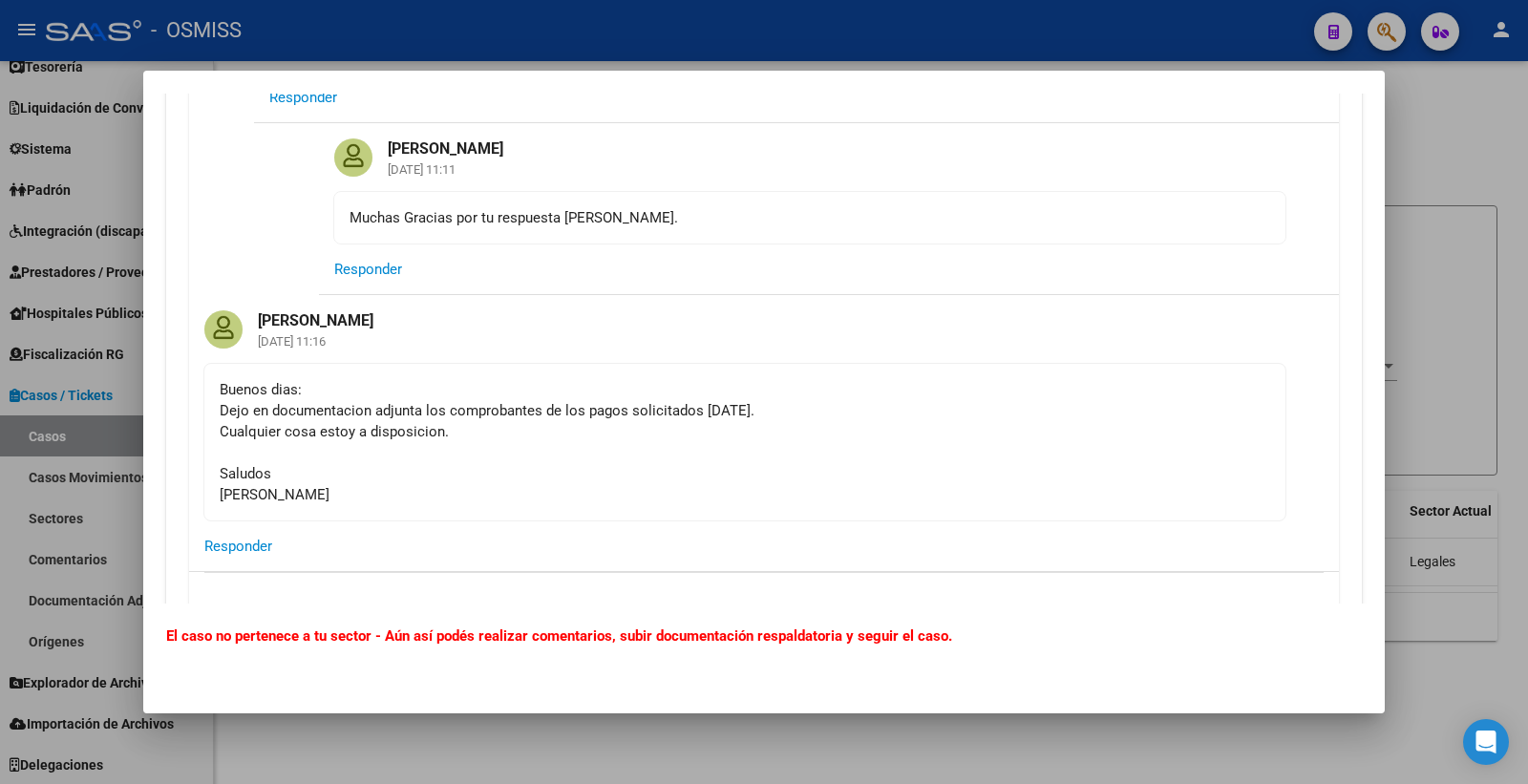
scroll to position [3983, 0]
